Goal: Navigation & Orientation: Find specific page/section

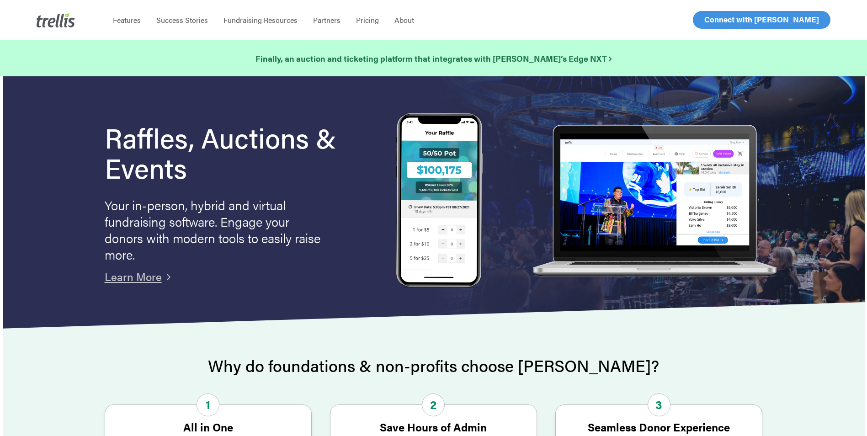
click at [716, 24] on span "Log In" at bounding box center [715, 19] width 22 height 11
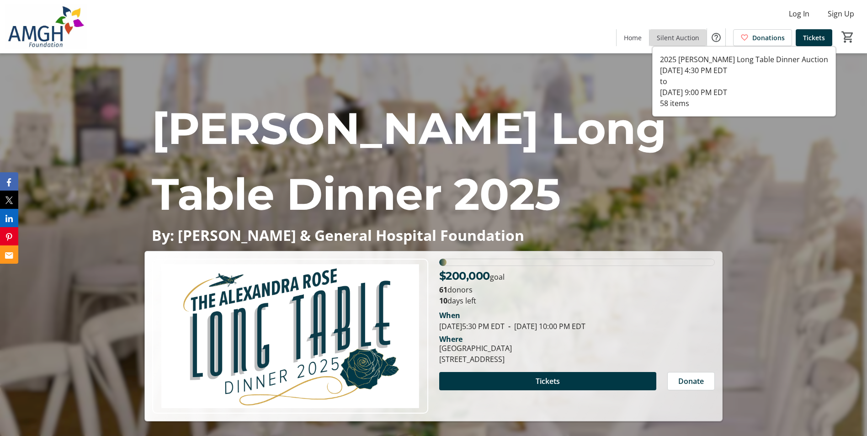
click at [690, 42] on span "Silent Auction" at bounding box center [678, 38] width 42 height 10
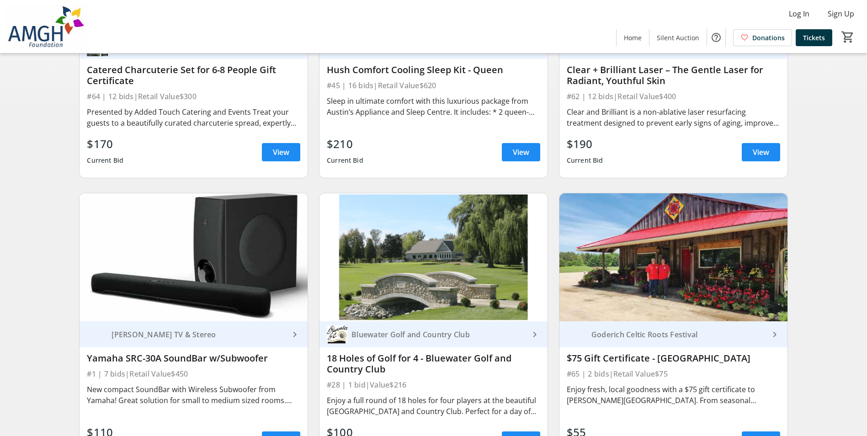
scroll to position [274, 0]
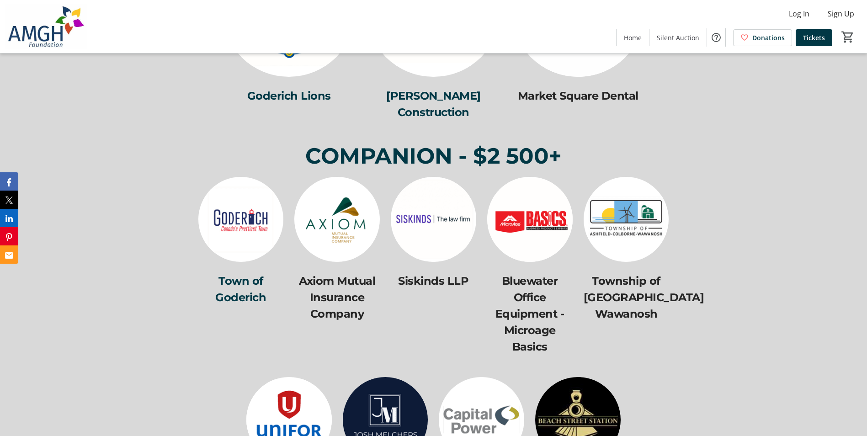
scroll to position [3655, 0]
